Goal: Task Accomplishment & Management: Manage account settings

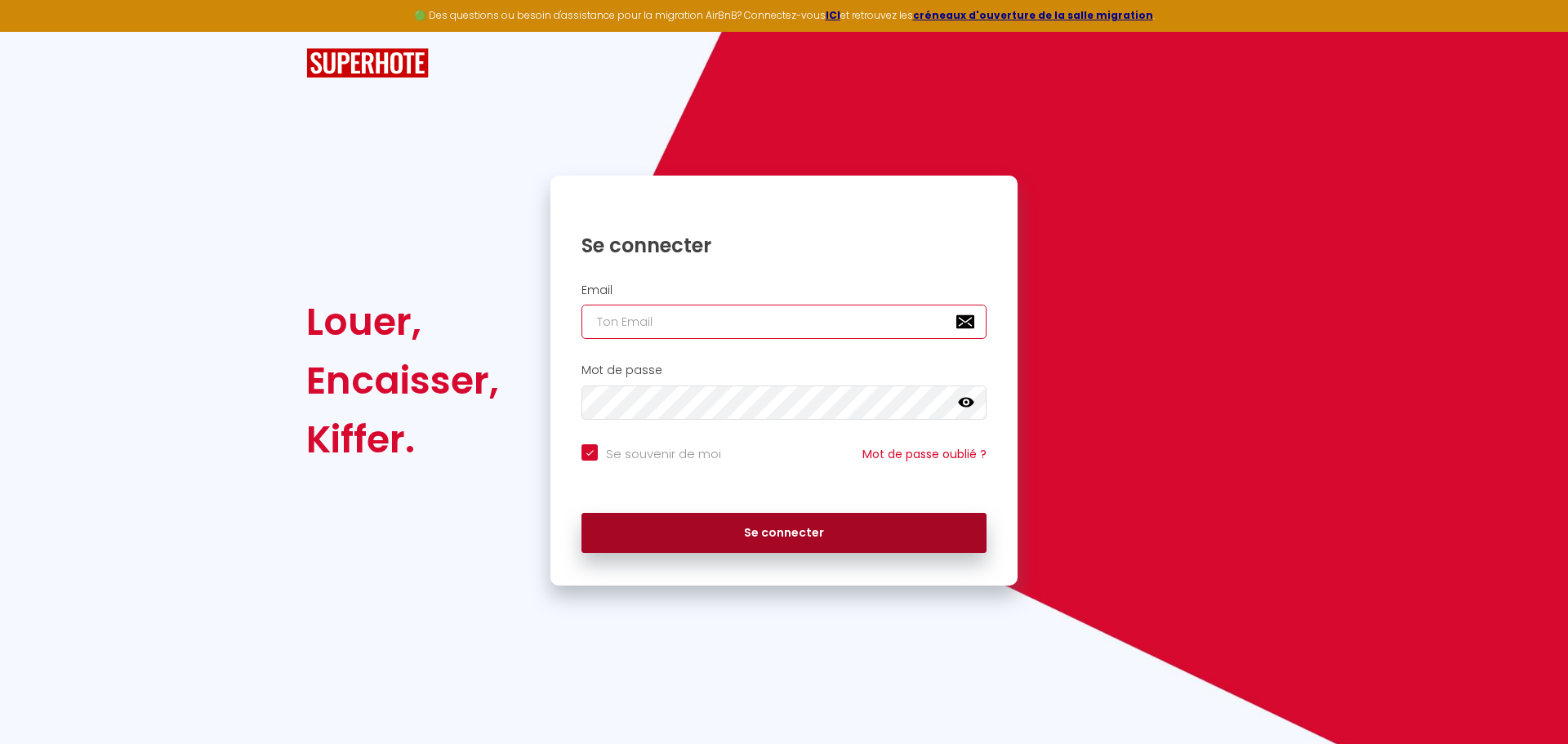
type input "[EMAIL_ADDRESS][DOMAIN_NAME]"
click at [779, 531] on button "Se connecter" at bounding box center [784, 533] width 405 height 41
checkbox input "true"
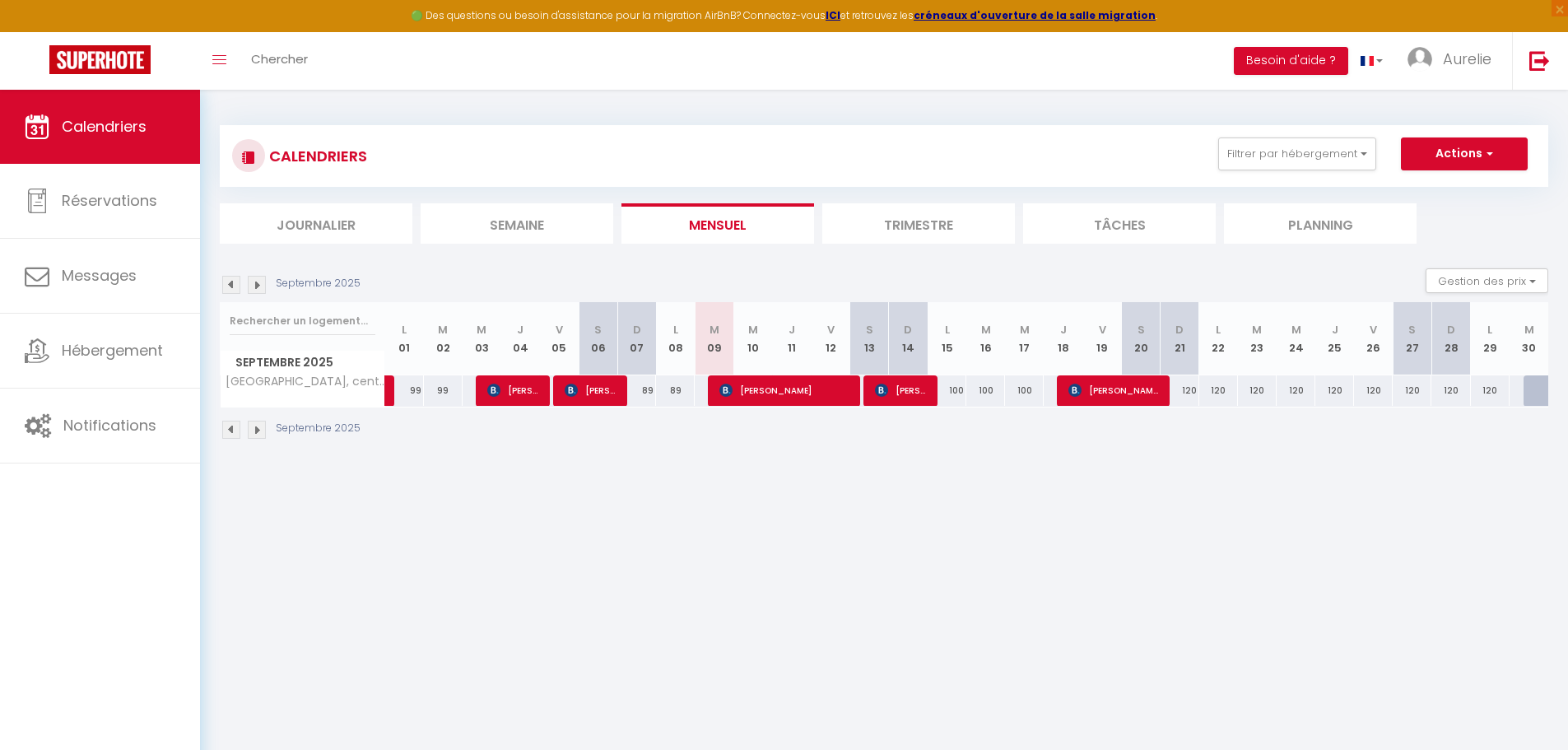
click at [504, 231] on li "Semaine" at bounding box center [517, 223] width 193 height 40
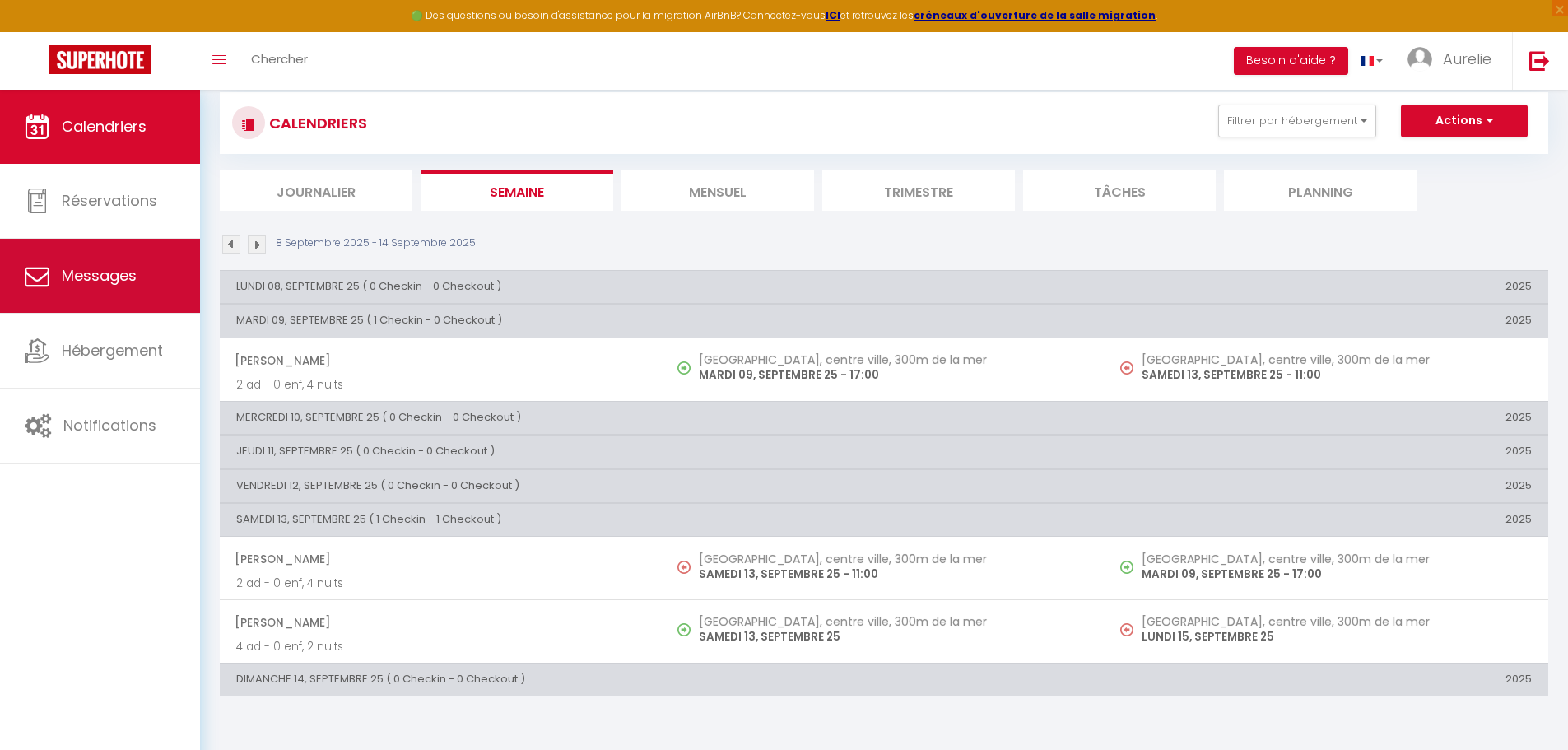
scroll to position [7, 0]
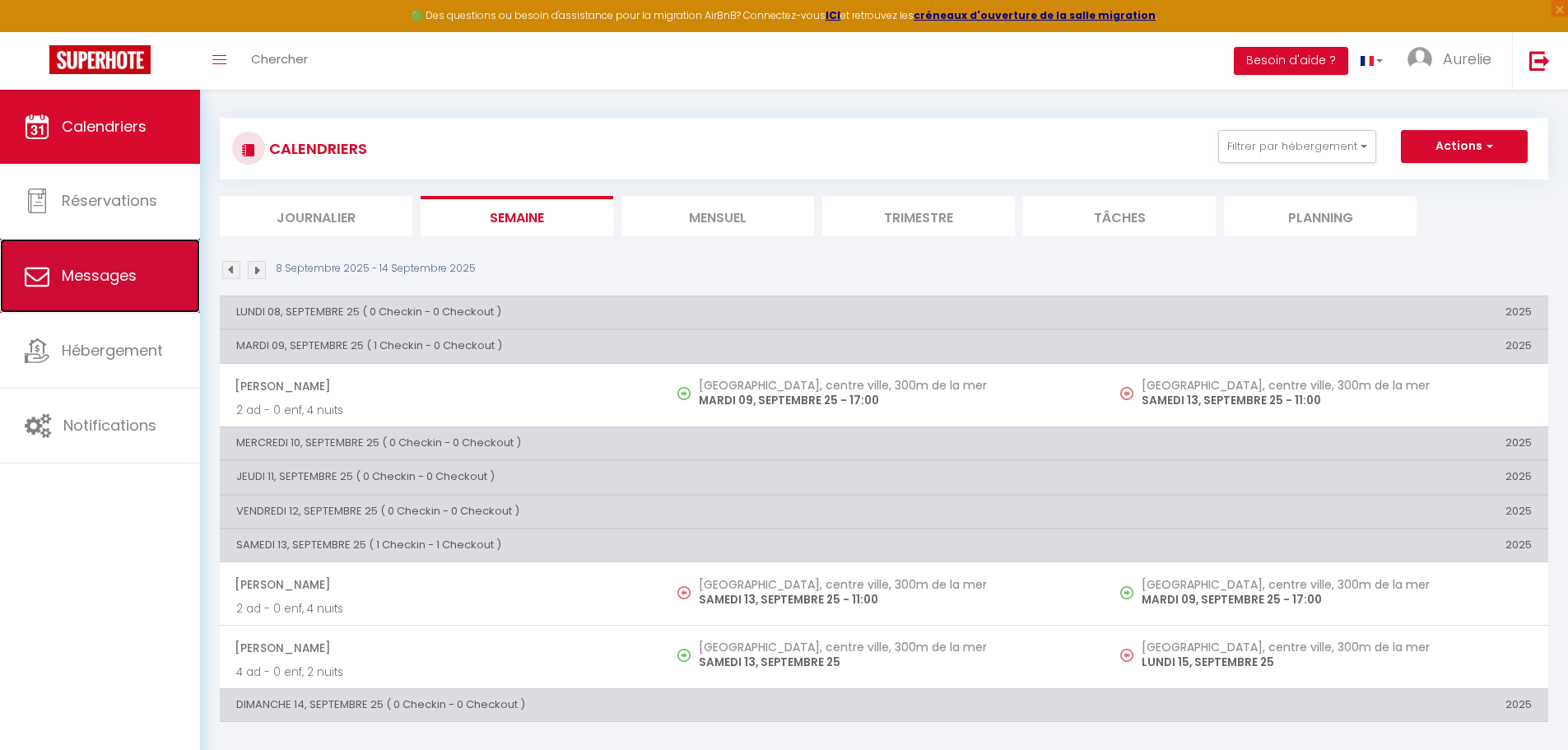
click at [105, 296] on link "Messages" at bounding box center [100, 275] width 200 height 74
select select "message"
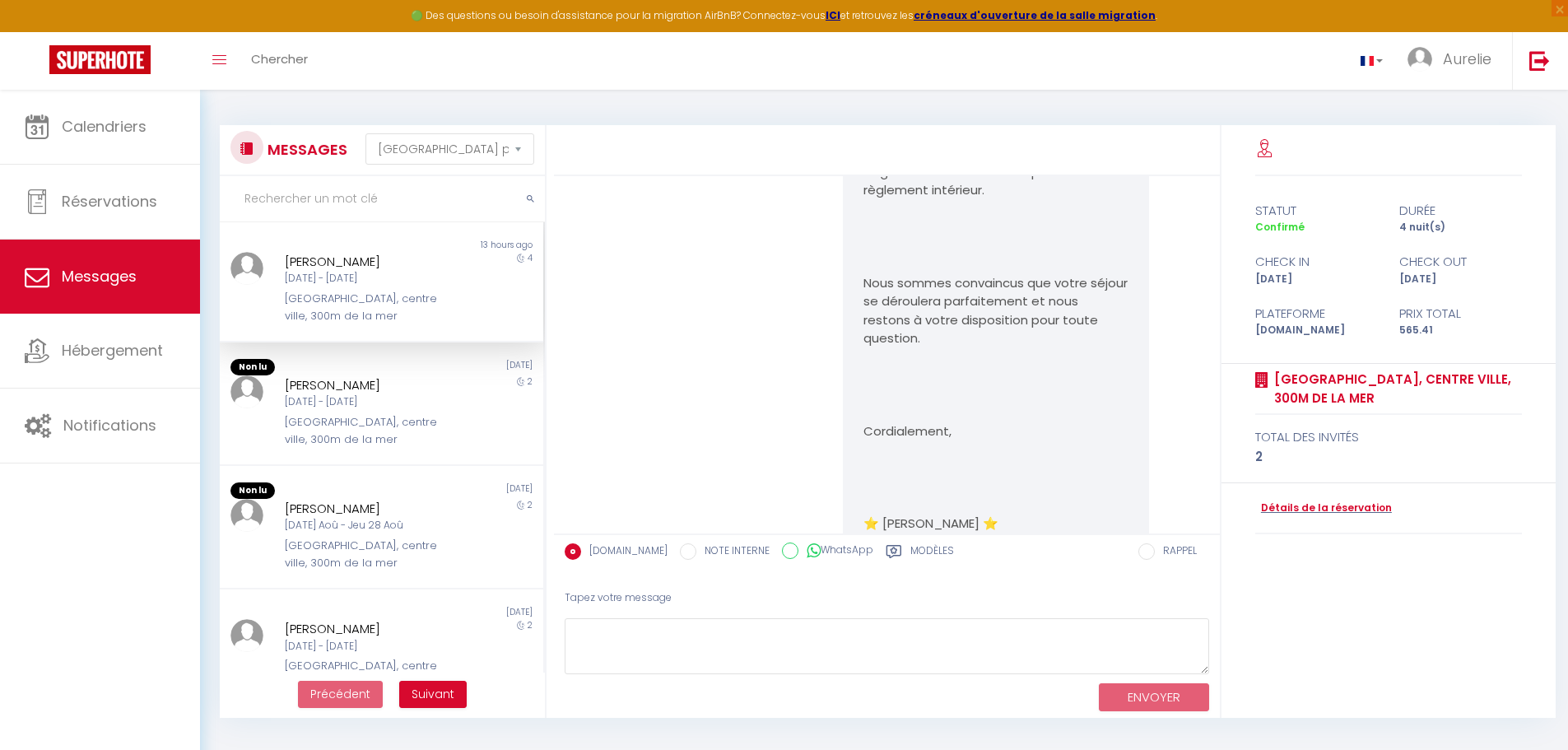
scroll to position [1521, 0]
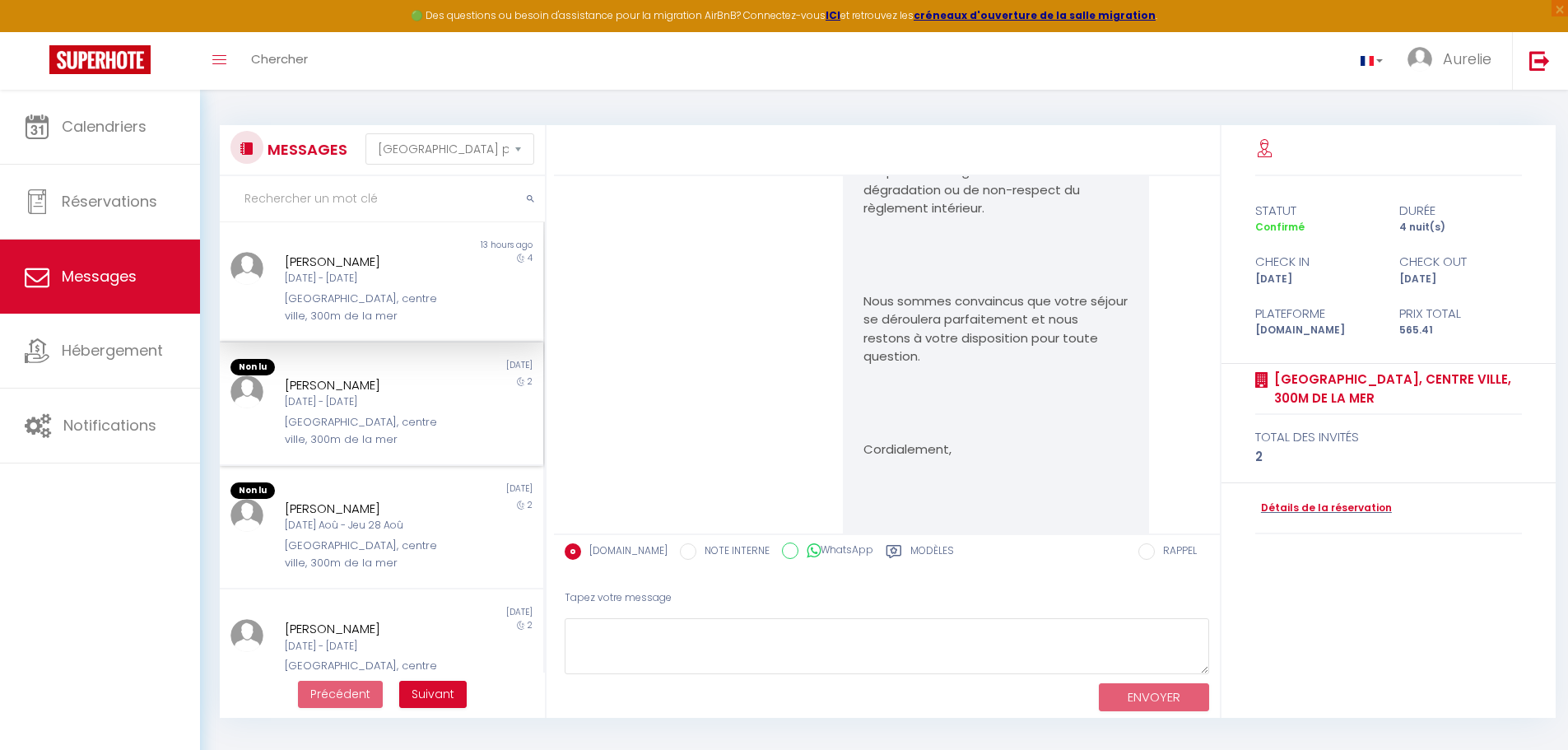
click at [389, 409] on div "[DATE] - [DATE]" at bounding box center [368, 402] width 167 height 16
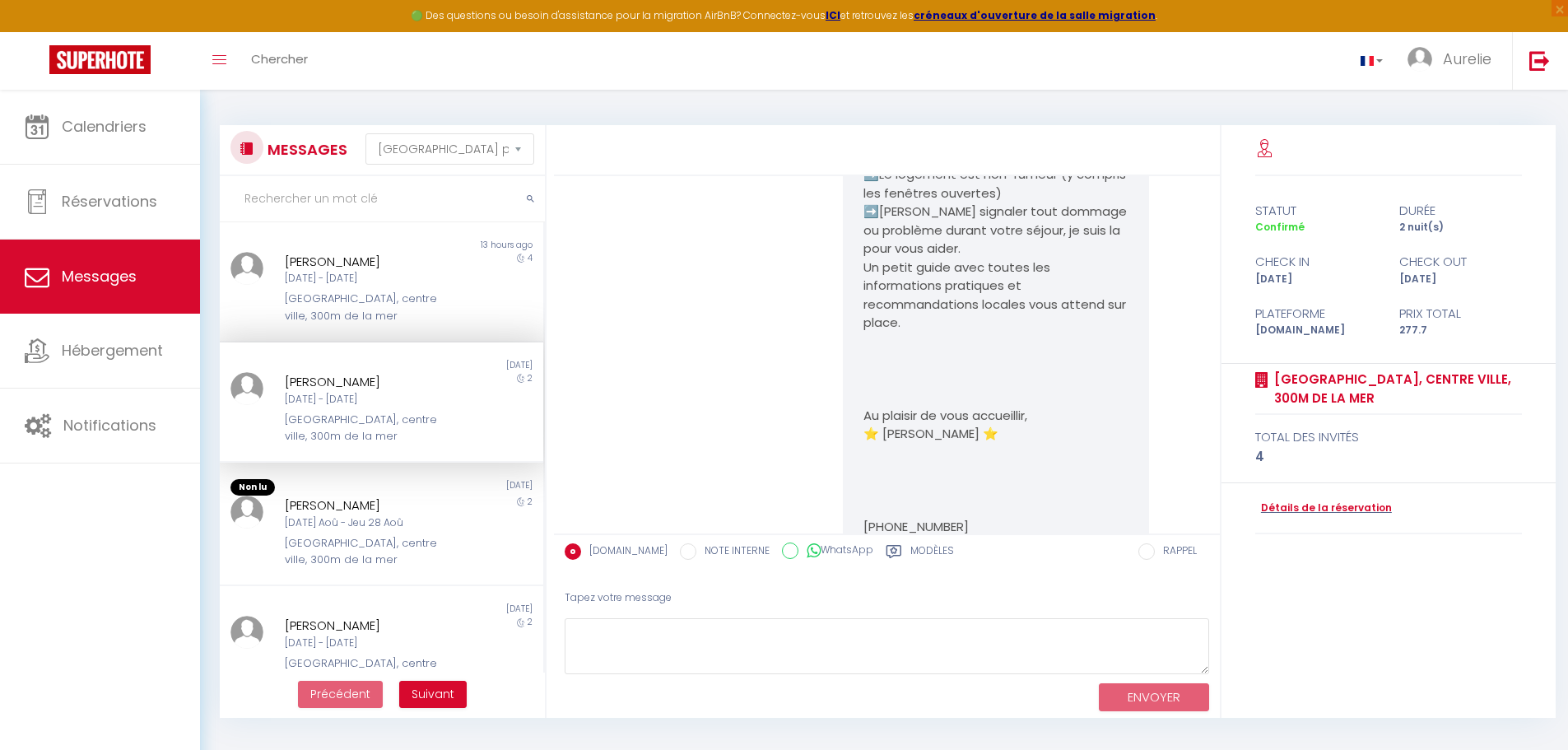
scroll to position [518, 0]
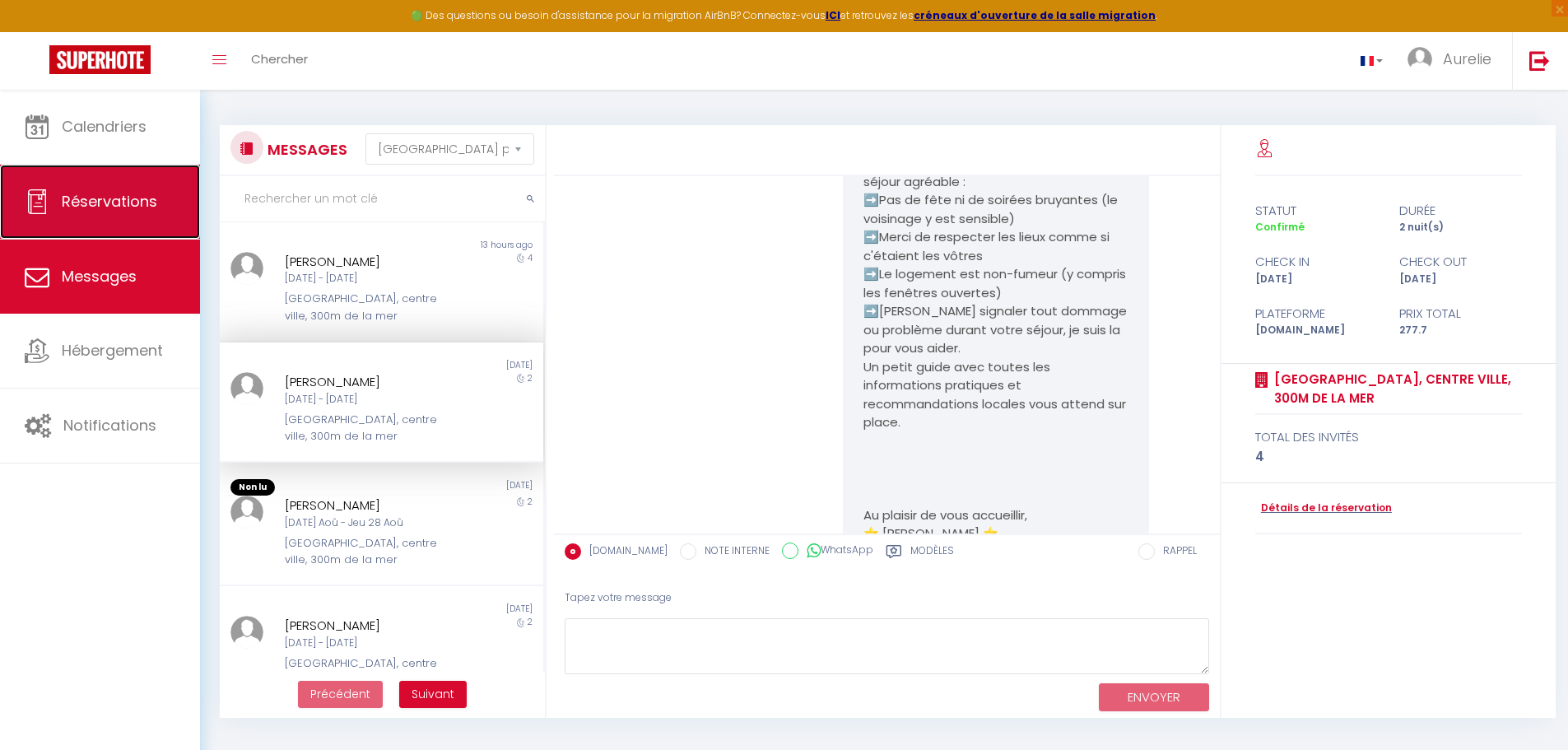
click at [93, 212] on link "Réservations" at bounding box center [100, 201] width 200 height 74
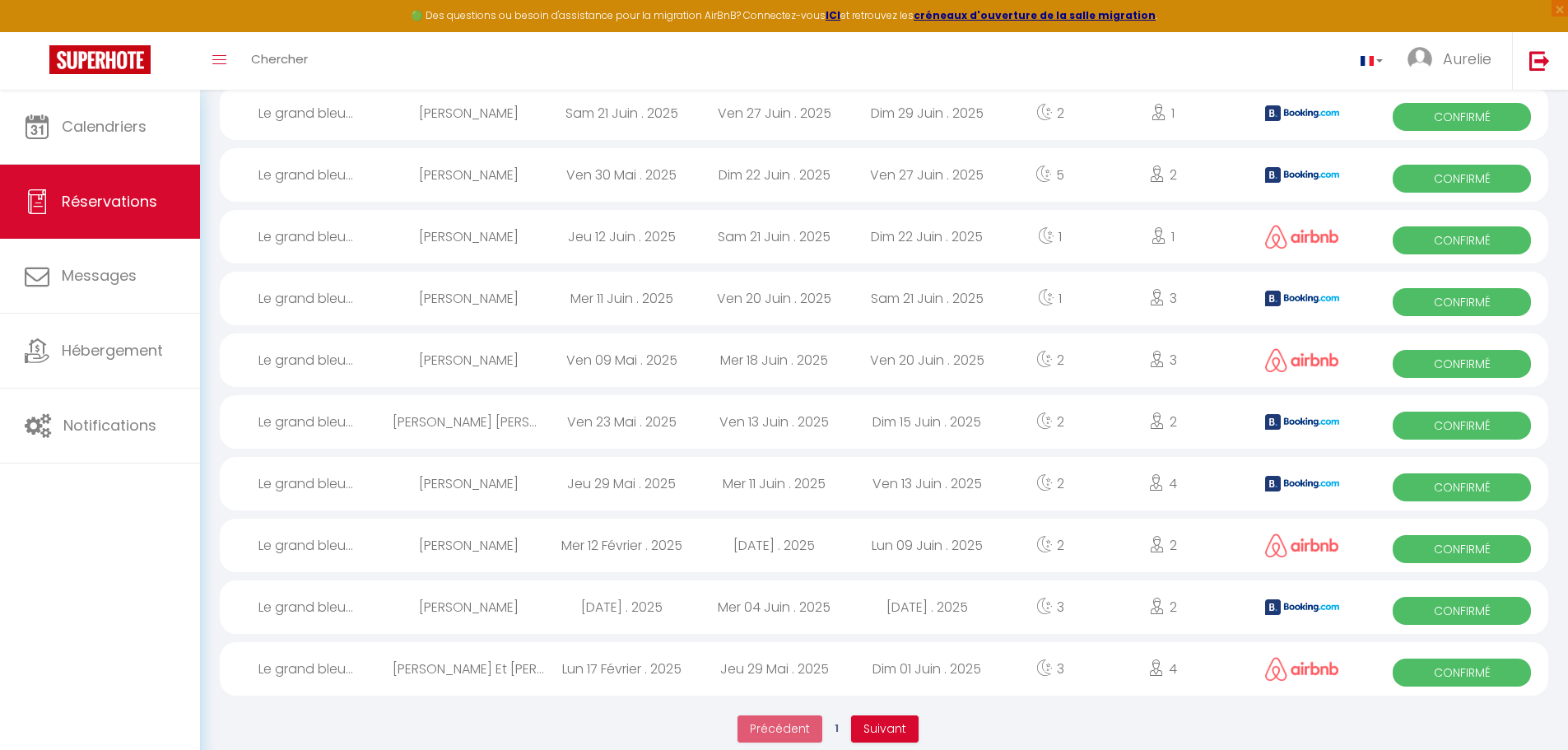
scroll to position [2652, 0]
